Goal: Information Seeking & Learning: Learn about a topic

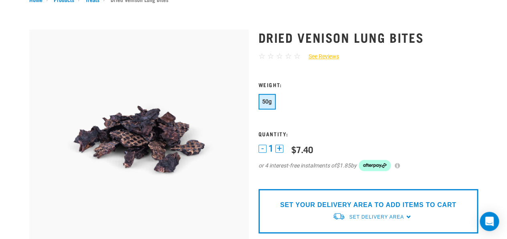
scroll to position [13, 0]
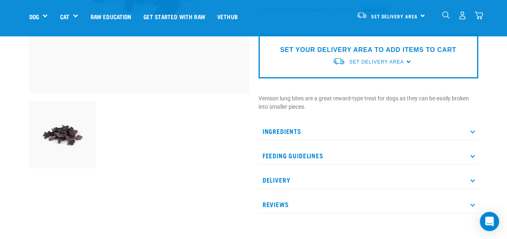
scroll to position [195, 0]
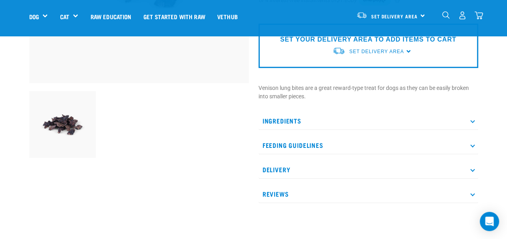
click at [470, 145] on icon at bounding box center [472, 145] width 4 height 4
click at [473, 120] on icon at bounding box center [472, 121] width 4 height 4
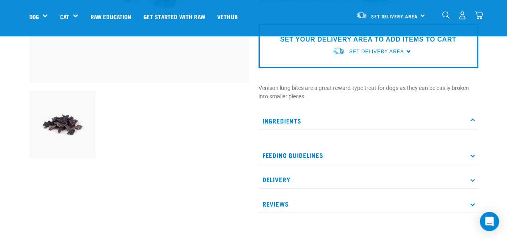
click at [473, 120] on icon at bounding box center [472, 121] width 4 height 4
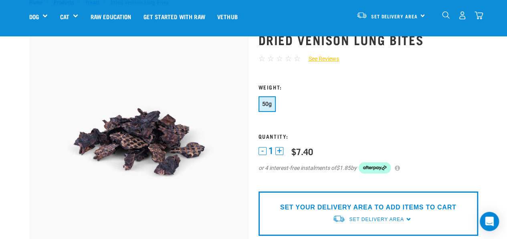
scroll to position [23, 0]
